Goal: Find specific page/section: Find specific page/section

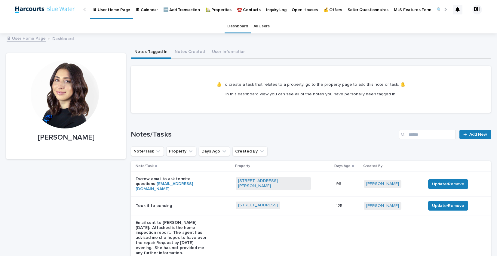
click at [209, 11] on p "🏡 Properties" at bounding box center [218, 6] width 26 height 13
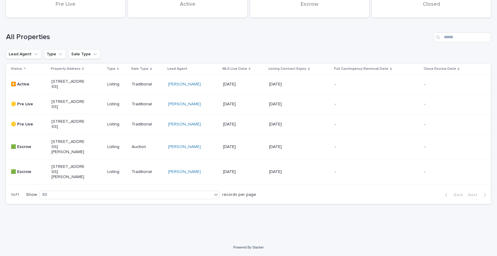
scroll to position [69, 0]
click at [62, 159] on td "[STREET_ADDRESS][PERSON_NAME]" at bounding box center [77, 146] width 56 height 25
